Goal: Information Seeking & Learning: Learn about a topic

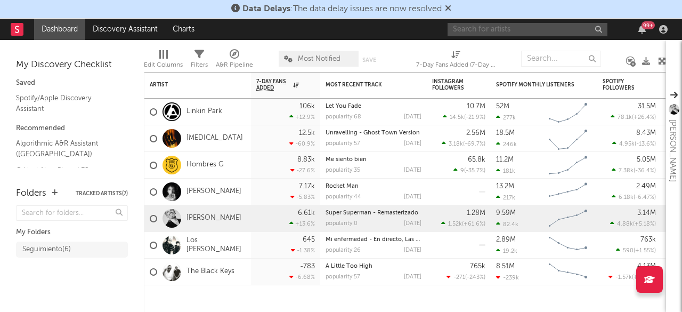
click at [508, 26] on input "text" at bounding box center [528, 29] width 160 height 13
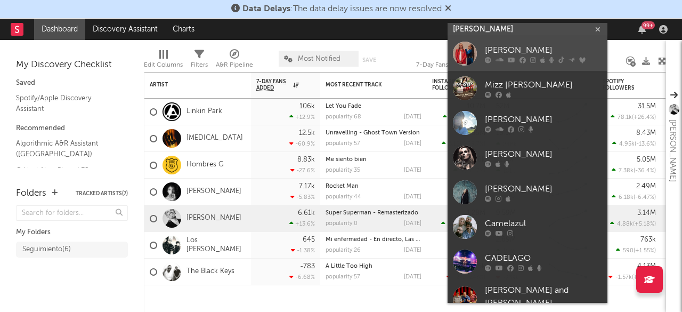
type input "[PERSON_NAME]"
click at [509, 47] on div "[PERSON_NAME]" at bounding box center [543, 50] width 117 height 13
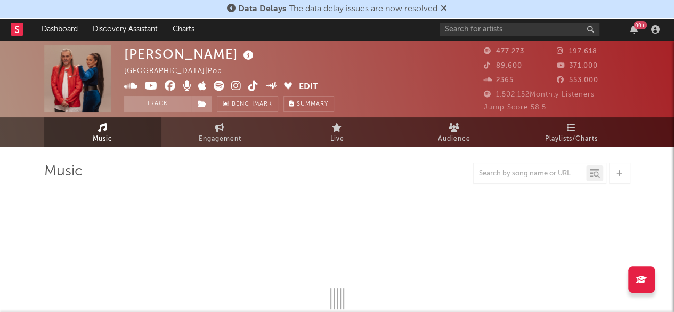
select select "6m"
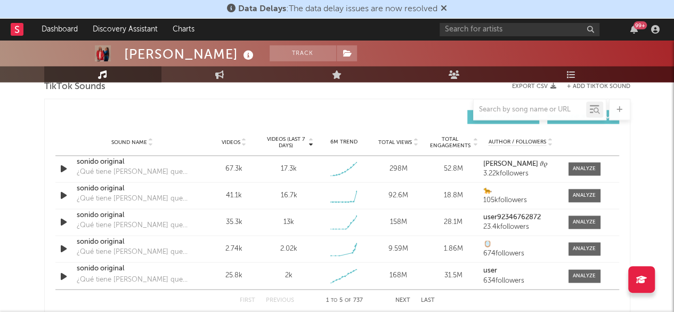
scroll to position [746, 0]
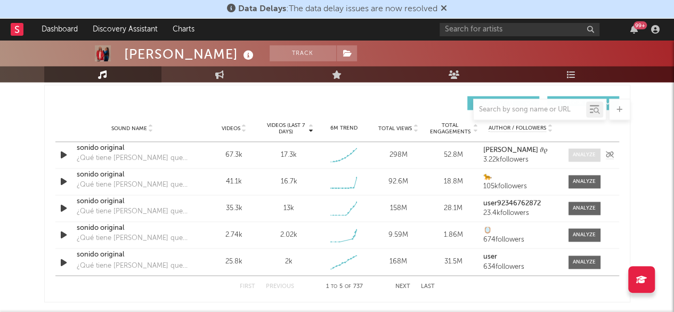
click at [575, 151] on div at bounding box center [584, 155] width 23 height 8
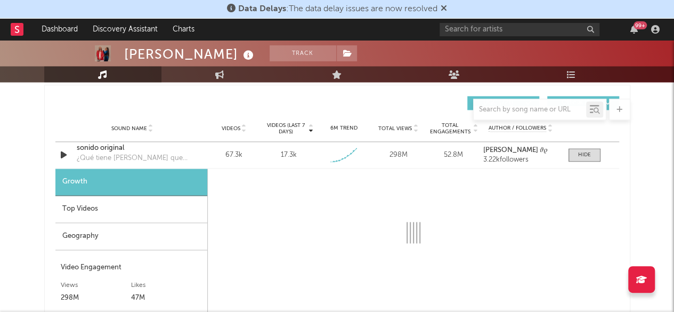
select select "1w"
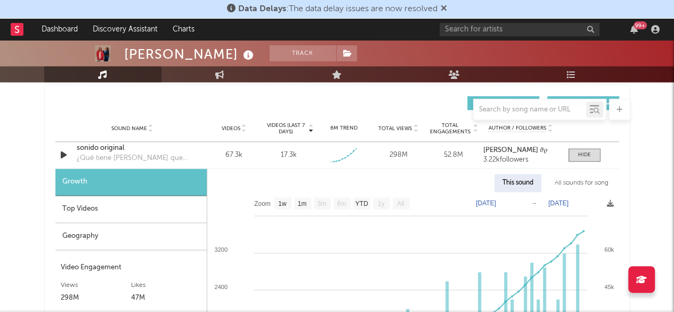
click at [108, 234] on div "Geography" at bounding box center [130, 236] width 151 height 27
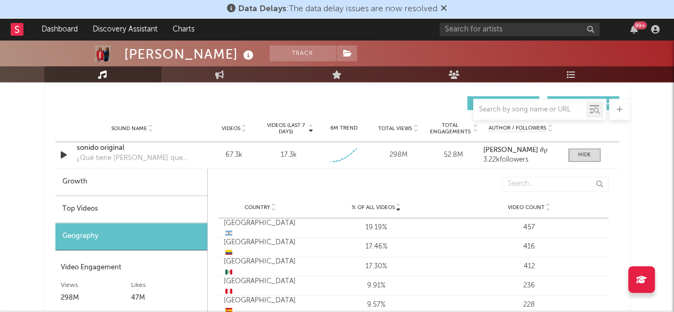
scroll to position [800, 0]
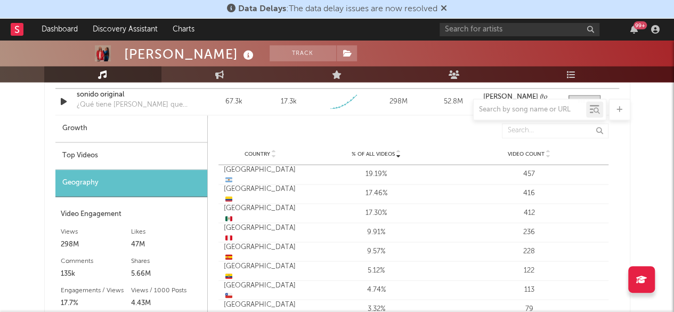
click at [88, 154] on div "Top Videos" at bounding box center [131, 155] width 152 height 27
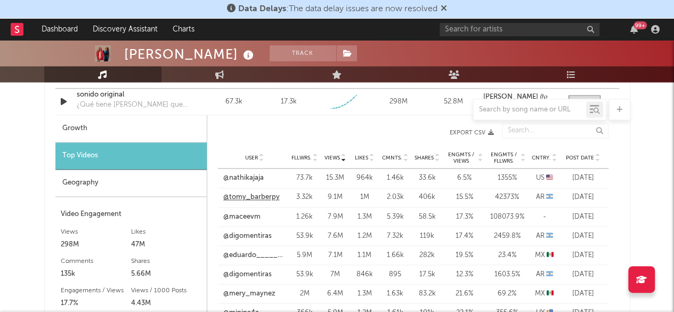
click at [247, 195] on link "@tomy_barberpy" at bounding box center [251, 197] width 57 height 11
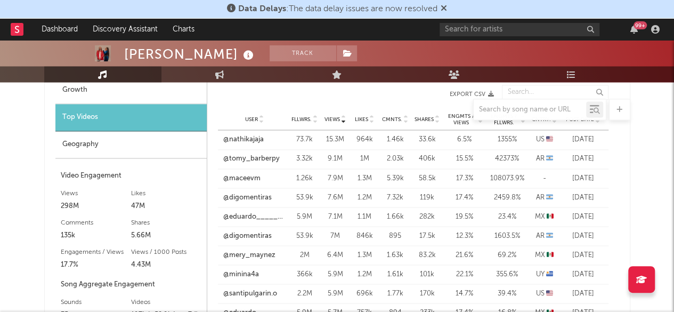
scroll to position [853, 0]
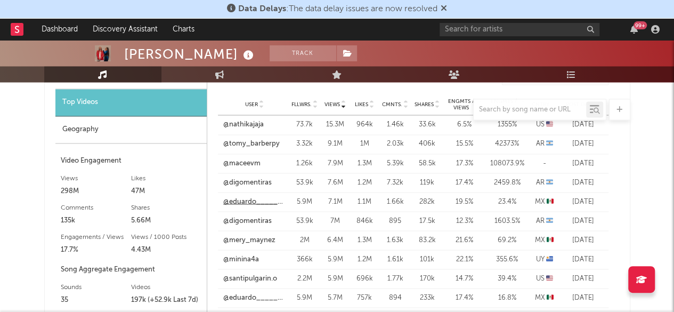
click at [235, 200] on link "@eduardo______________1" at bounding box center [254, 201] width 63 height 11
click at [249, 239] on link "@mery_maynez" at bounding box center [249, 240] width 52 height 11
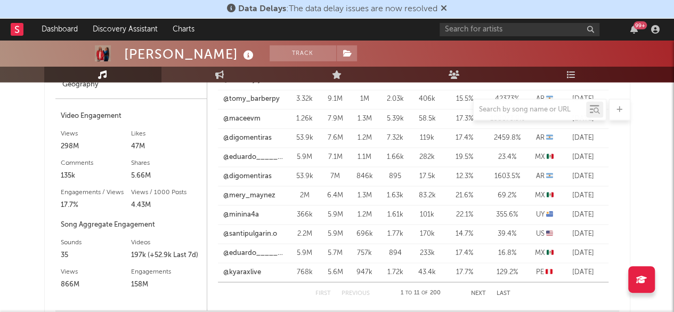
scroll to position [1013, 0]
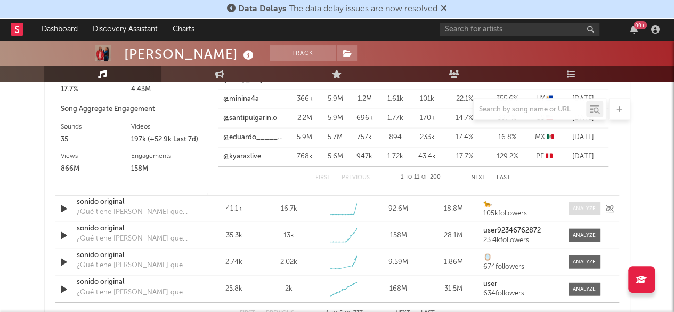
click at [582, 208] on div at bounding box center [584, 209] width 23 height 8
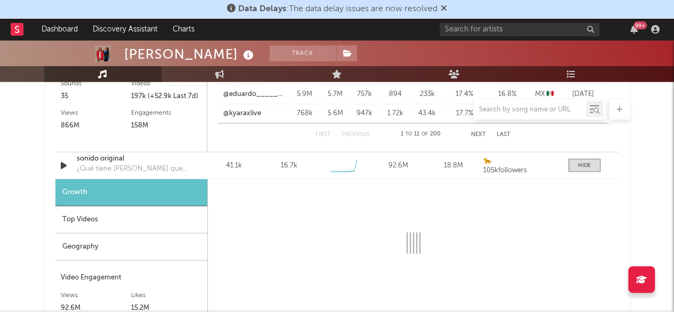
scroll to position [1066, 0]
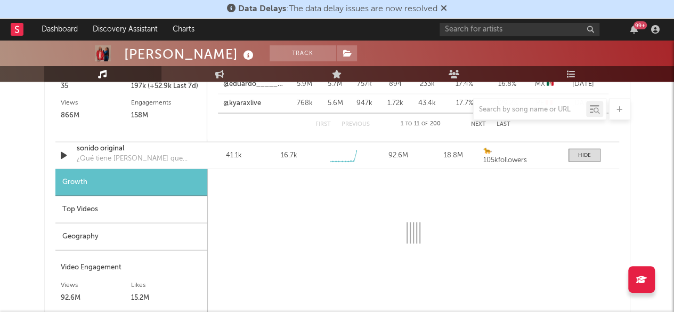
click at [77, 208] on div "Top Videos" at bounding box center [131, 209] width 152 height 27
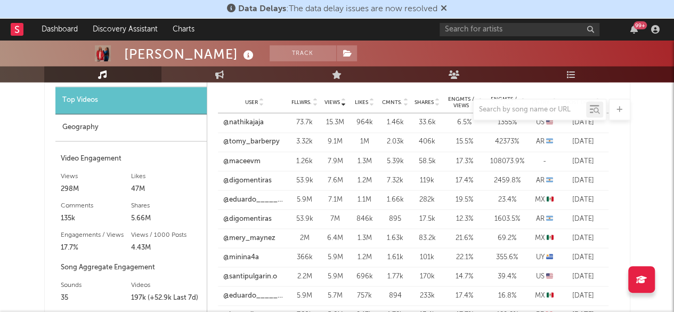
scroll to position [800, 0]
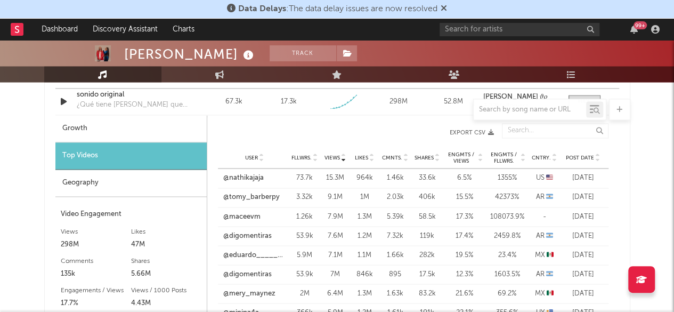
click at [552, 154] on icon at bounding box center [554, 156] width 5 height 4
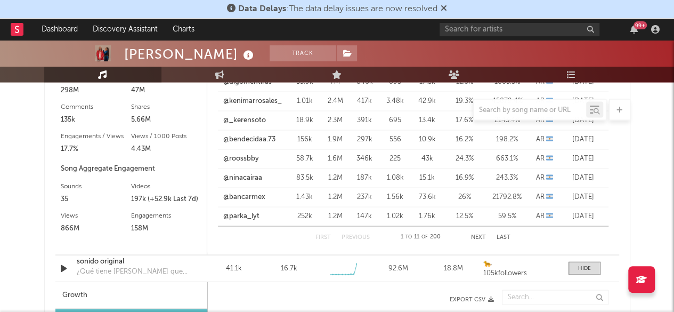
scroll to position [960, 0]
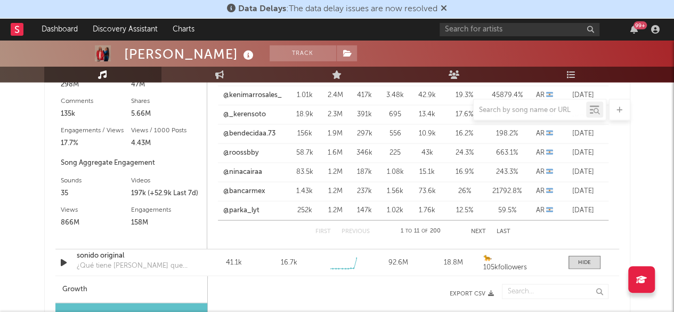
click at [481, 230] on button "Next" at bounding box center [478, 231] width 15 height 6
click at [481, 230] on button "Next" at bounding box center [479, 231] width 15 height 6
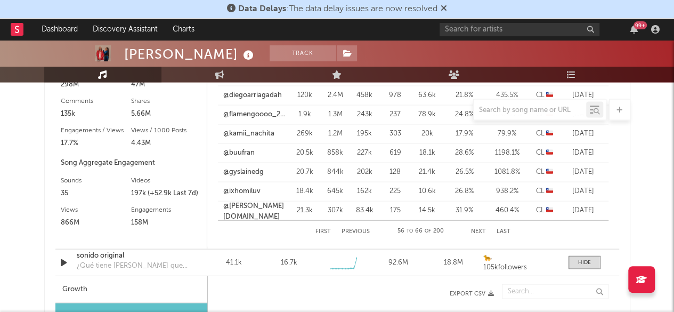
click at [481, 230] on button "Next" at bounding box center [478, 231] width 15 height 6
click at [481, 230] on button "Next" at bounding box center [479, 231] width 15 height 6
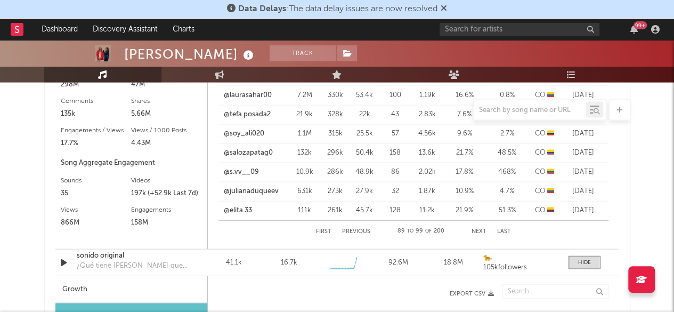
click at [481, 230] on button "Next" at bounding box center [479, 231] width 15 height 6
click at [481, 230] on button "Next" at bounding box center [478, 231] width 15 height 6
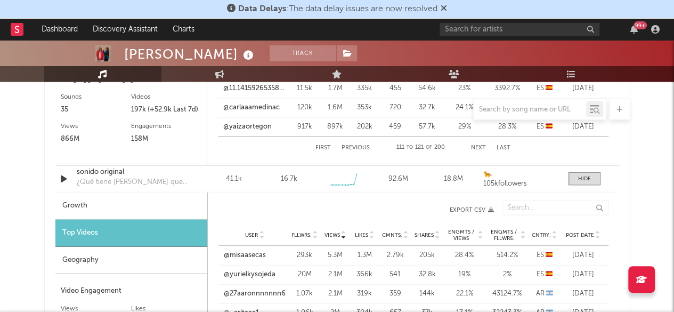
scroll to position [1066, 0]
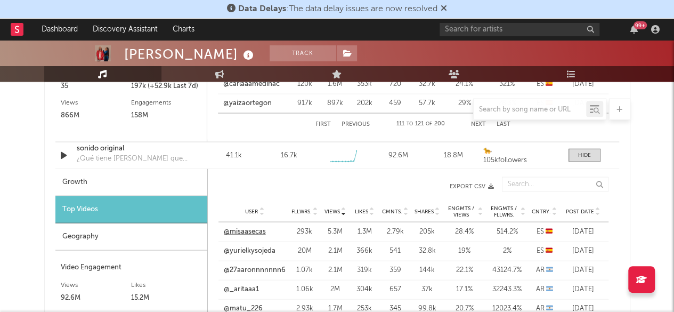
click at [246, 233] on link "@misaasecas" at bounding box center [245, 232] width 42 height 11
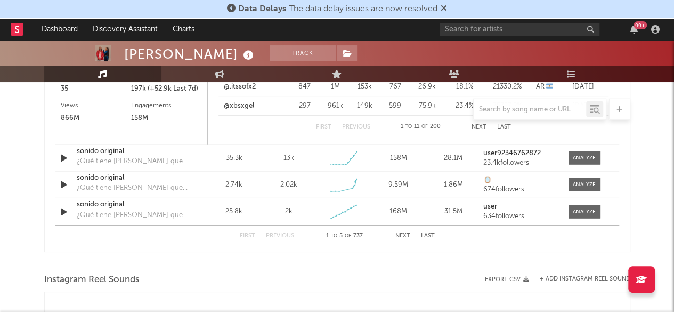
scroll to position [1386, 0]
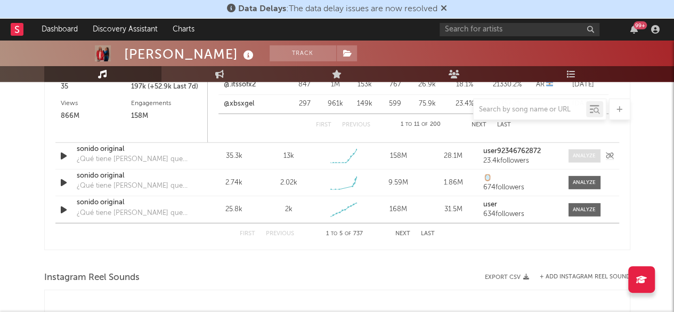
click at [583, 158] on div at bounding box center [584, 156] width 23 height 8
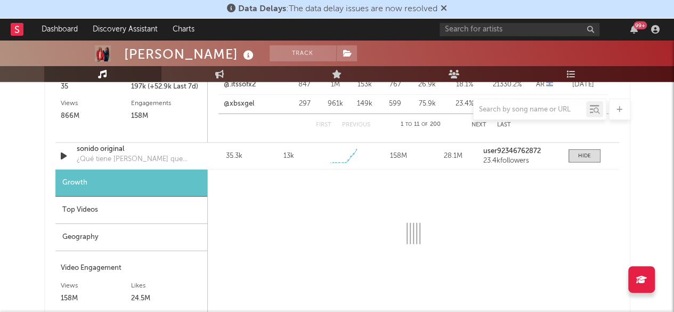
click at [94, 207] on div "Top Videos" at bounding box center [131, 210] width 152 height 27
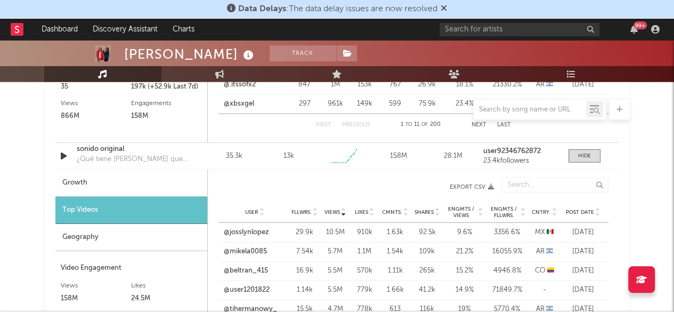
scroll to position [1440, 0]
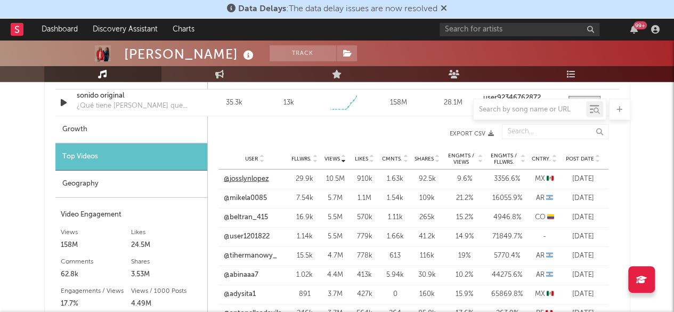
click at [260, 176] on link "@josslynlopez" at bounding box center [246, 179] width 45 height 11
click at [245, 196] on link "@mikela0085" at bounding box center [245, 198] width 43 height 11
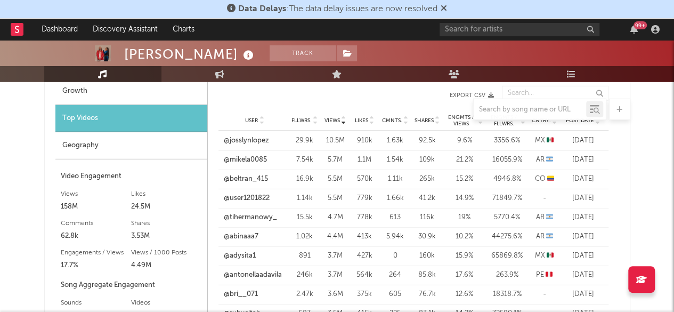
scroll to position [1493, 0]
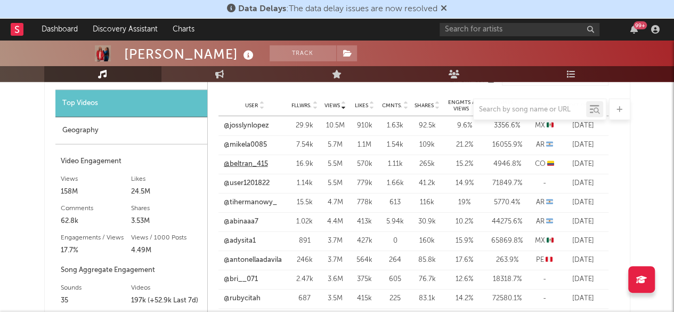
click at [255, 164] on link "@beltran_415" at bounding box center [246, 164] width 44 height 11
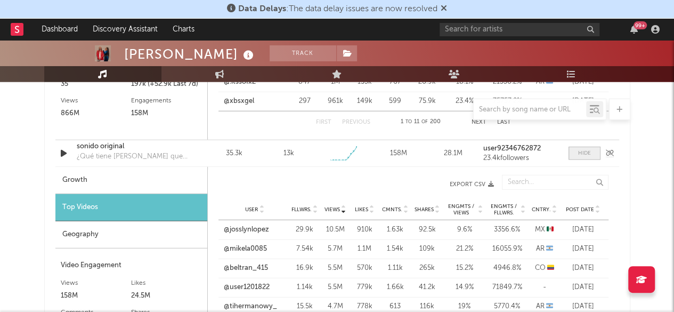
scroll to position [1386, 0]
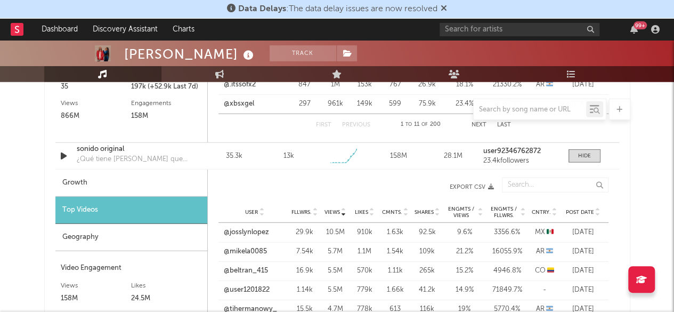
click at [555, 208] on icon at bounding box center [554, 210] width 5 height 4
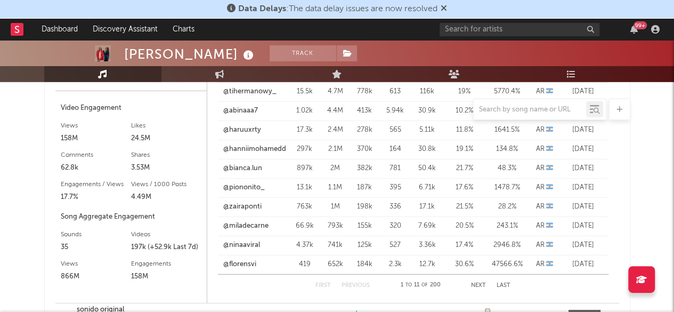
scroll to position [1653, 0]
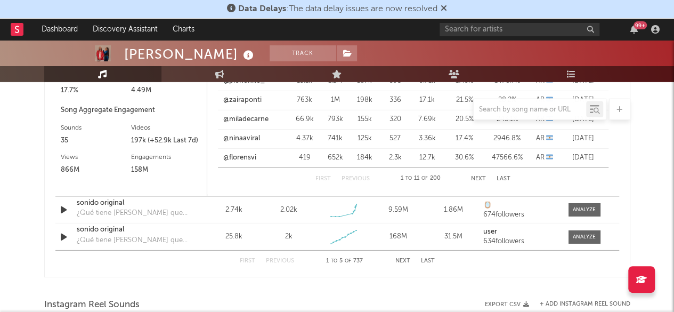
click at [481, 181] on div "First Previous 1 to 11 of 200 Next Last" at bounding box center [413, 178] width 195 height 21
click at [481, 179] on button "Next" at bounding box center [478, 179] width 15 height 6
click at [481, 179] on button "Next" at bounding box center [479, 179] width 15 height 6
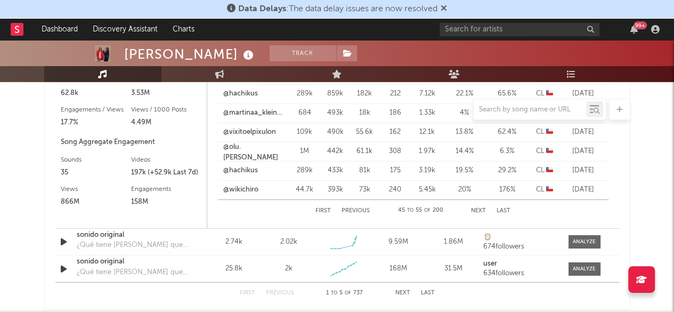
scroll to position [1600, 0]
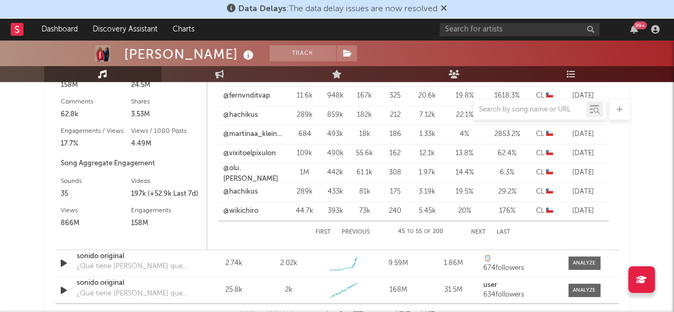
click at [485, 230] on button "Next" at bounding box center [478, 232] width 15 height 6
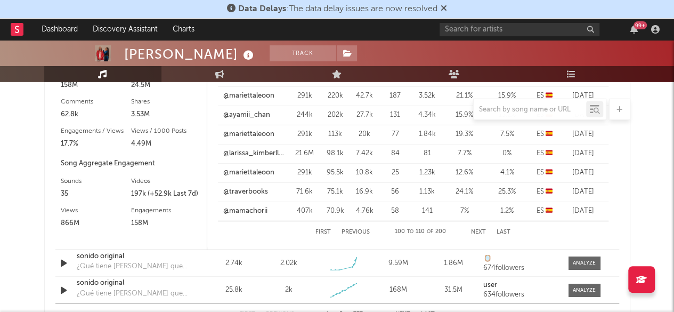
click at [360, 229] on button "Previous" at bounding box center [356, 232] width 28 height 6
click at [479, 230] on button "Next" at bounding box center [478, 232] width 15 height 6
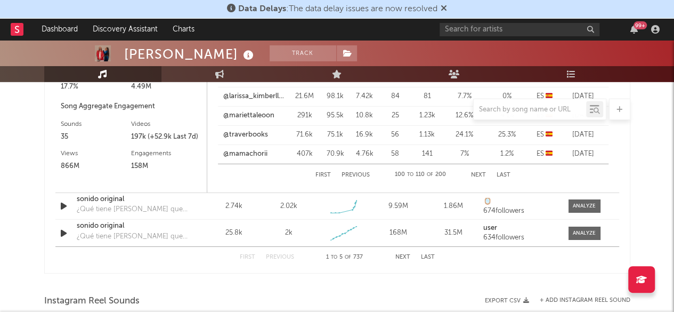
scroll to position [1653, 0]
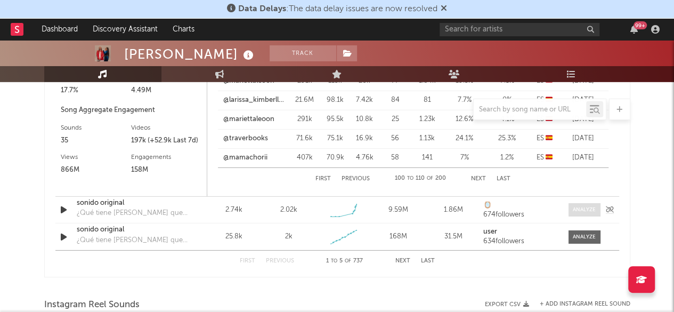
click at [580, 211] on div at bounding box center [584, 210] width 23 height 8
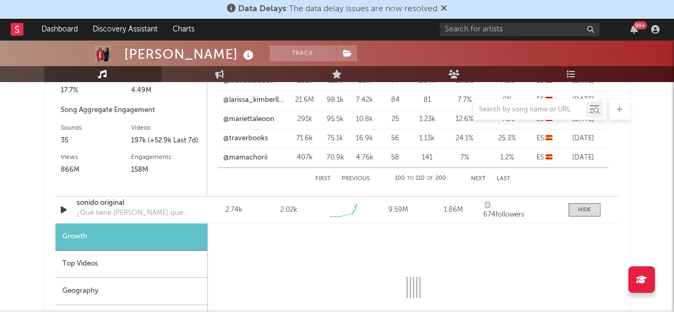
click at [97, 264] on div "Top Videos" at bounding box center [131, 264] width 152 height 27
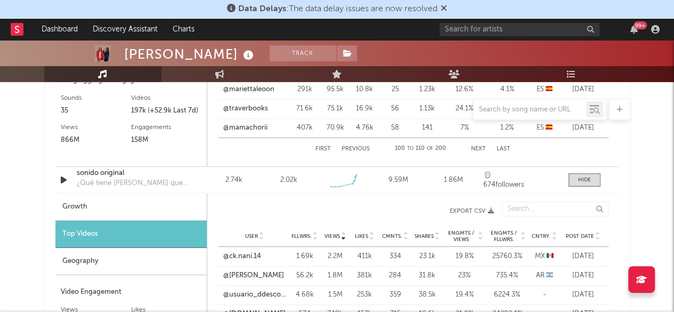
scroll to position [1706, 0]
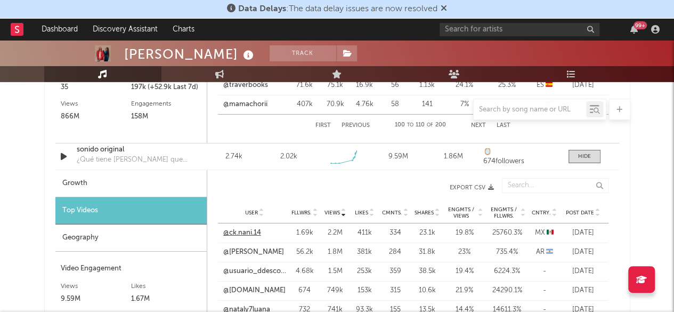
click at [251, 231] on link "@ck.nani.14" at bounding box center [242, 233] width 38 height 11
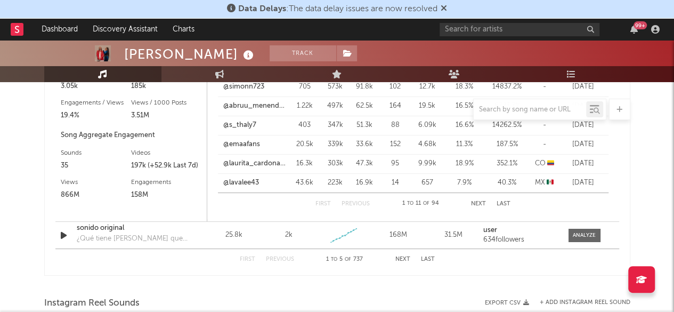
scroll to position [1973, 0]
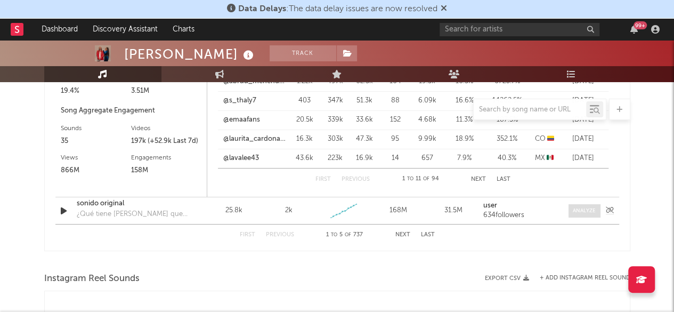
click at [573, 212] on span at bounding box center [585, 210] width 32 height 13
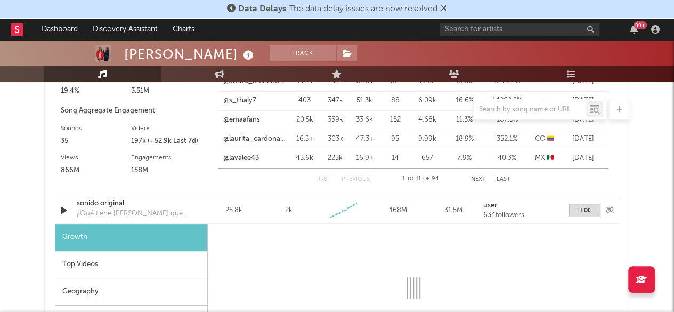
select select "1w"
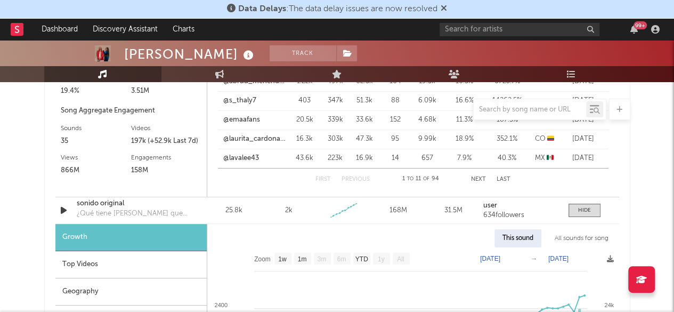
click at [119, 264] on div "Top Videos" at bounding box center [130, 264] width 151 height 27
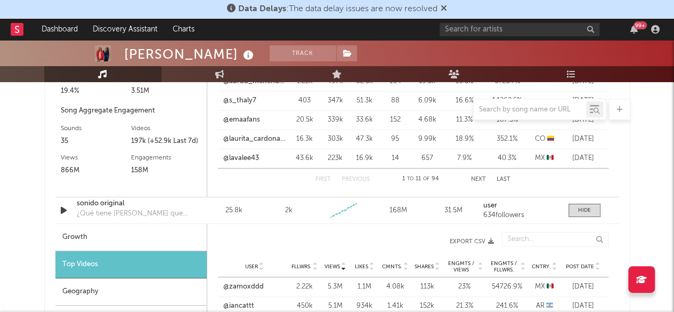
scroll to position [2026, 0]
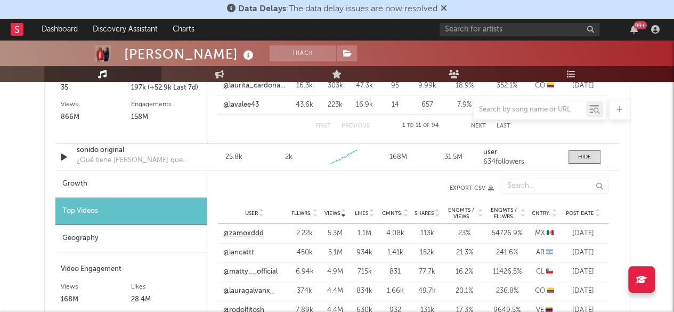
click at [242, 234] on link "@zamoxddd" at bounding box center [243, 233] width 41 height 11
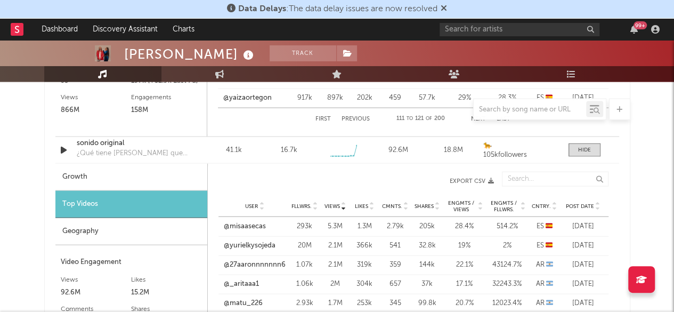
scroll to position [1120, 0]
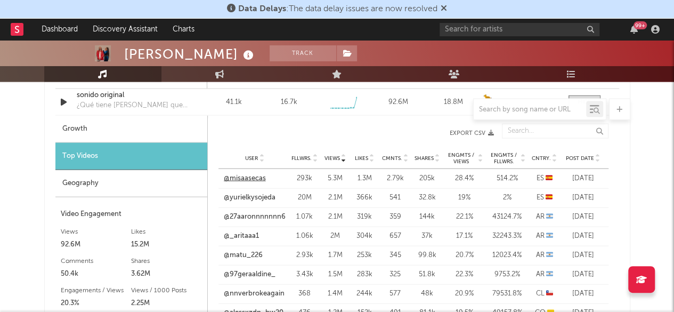
click at [250, 178] on link "@misaasecas" at bounding box center [245, 178] width 42 height 11
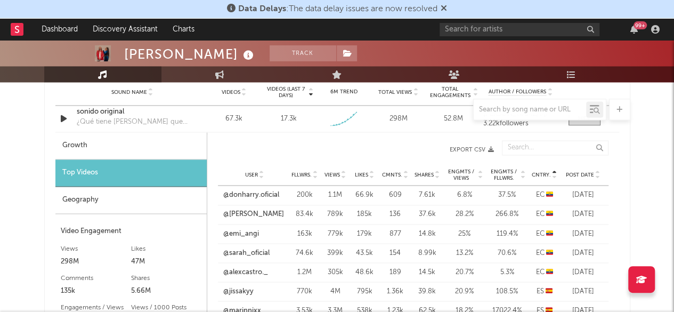
scroll to position [800, 0]
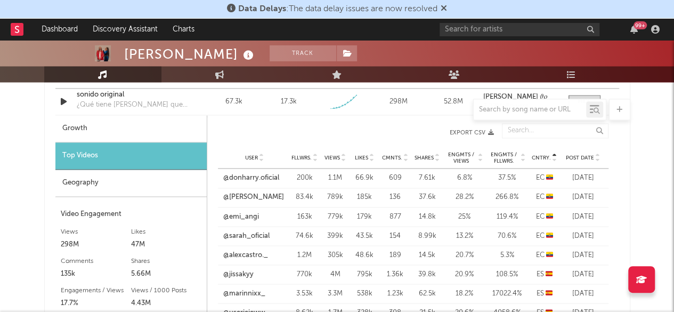
click at [342, 154] on icon at bounding box center [343, 156] width 5 height 4
click at [251, 196] on link "@tomy_barberpy" at bounding box center [251, 197] width 57 height 11
click at [242, 254] on link "@eduardo______________1" at bounding box center [254, 255] width 63 height 11
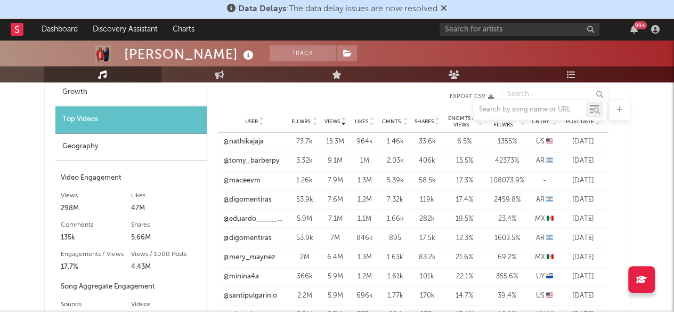
scroll to position [853, 0]
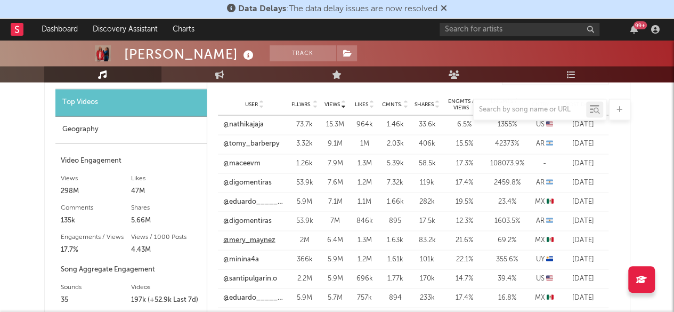
click at [255, 241] on link "@mery_maynez" at bounding box center [249, 240] width 52 height 11
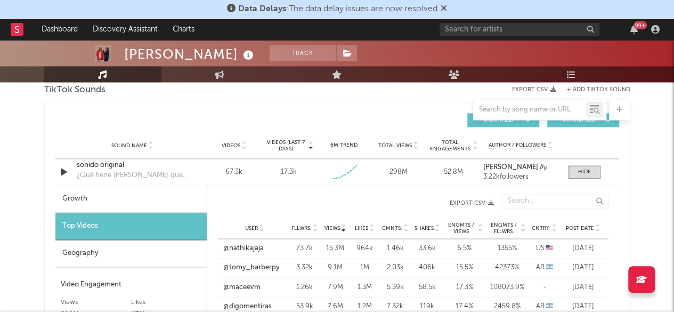
scroll to position [746, 0]
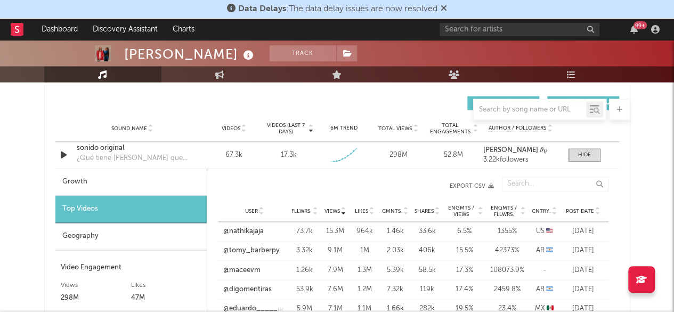
click at [102, 232] on div "Geography" at bounding box center [130, 236] width 151 height 27
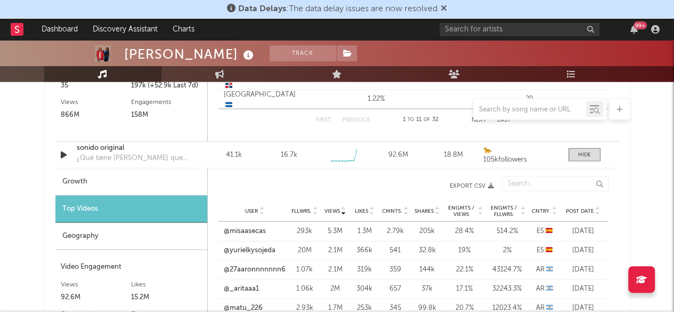
scroll to position [1120, 0]
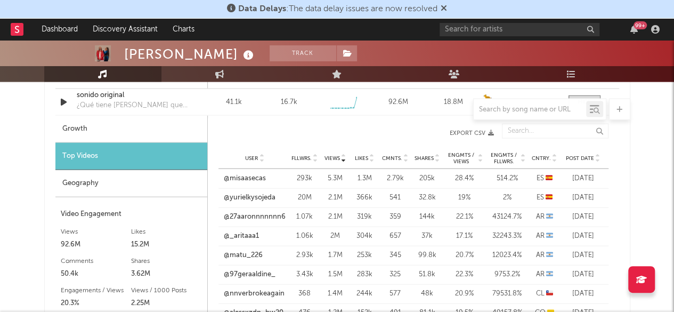
click at [114, 188] on div "Geography" at bounding box center [131, 183] width 152 height 27
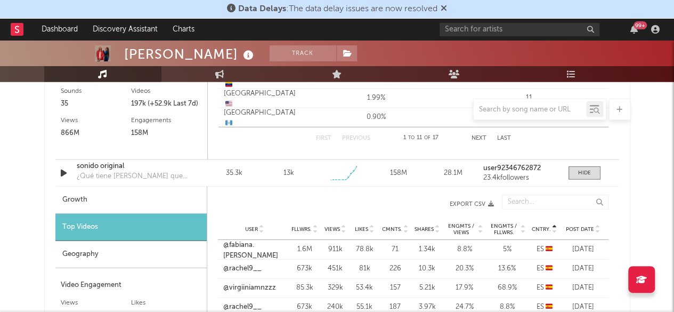
scroll to position [1386, 0]
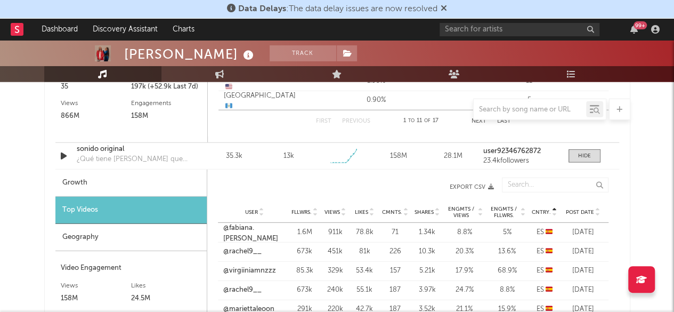
click at [91, 239] on div "Geography" at bounding box center [130, 237] width 151 height 27
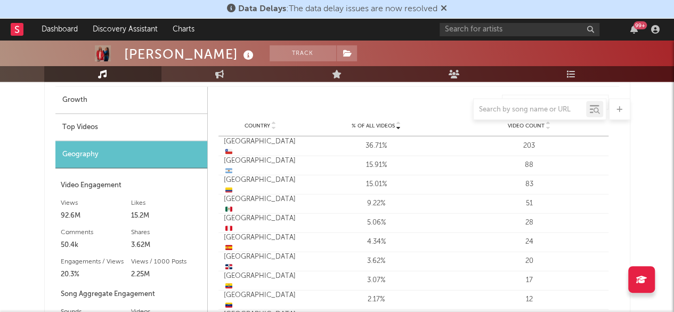
scroll to position [1066, 0]
